Goal: Find specific page/section: Find specific page/section

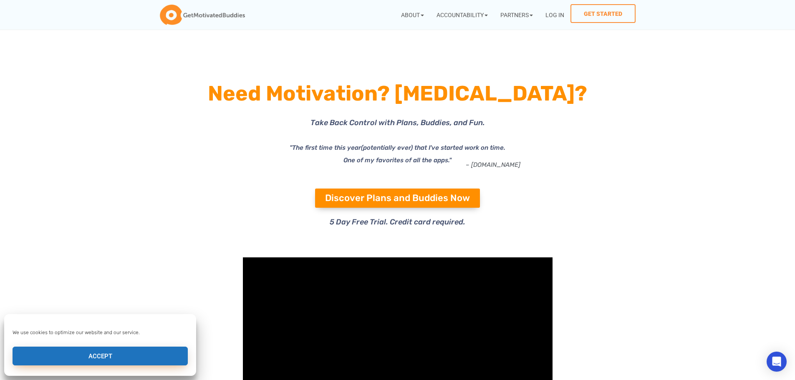
click at [98, 361] on button "Accept" at bounding box center [100, 356] width 175 height 19
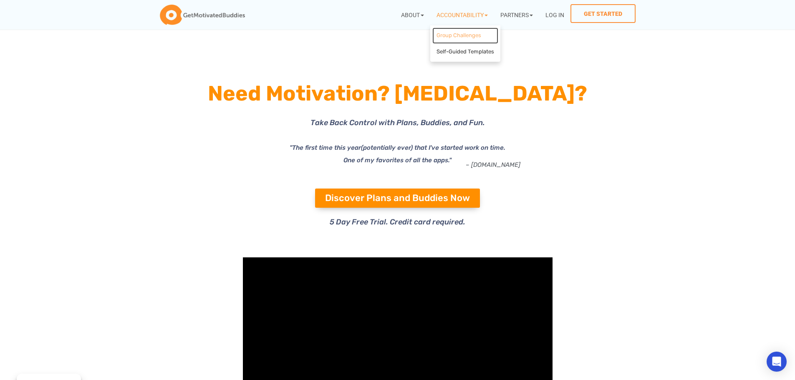
click at [475, 37] on link "Group Challenges" at bounding box center [465, 36] width 66 height 16
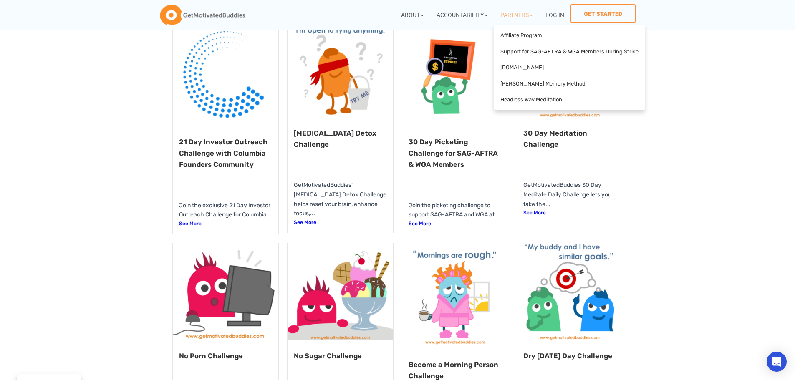
scroll to position [375, 0]
